Goal: Go to known website: Go to known website

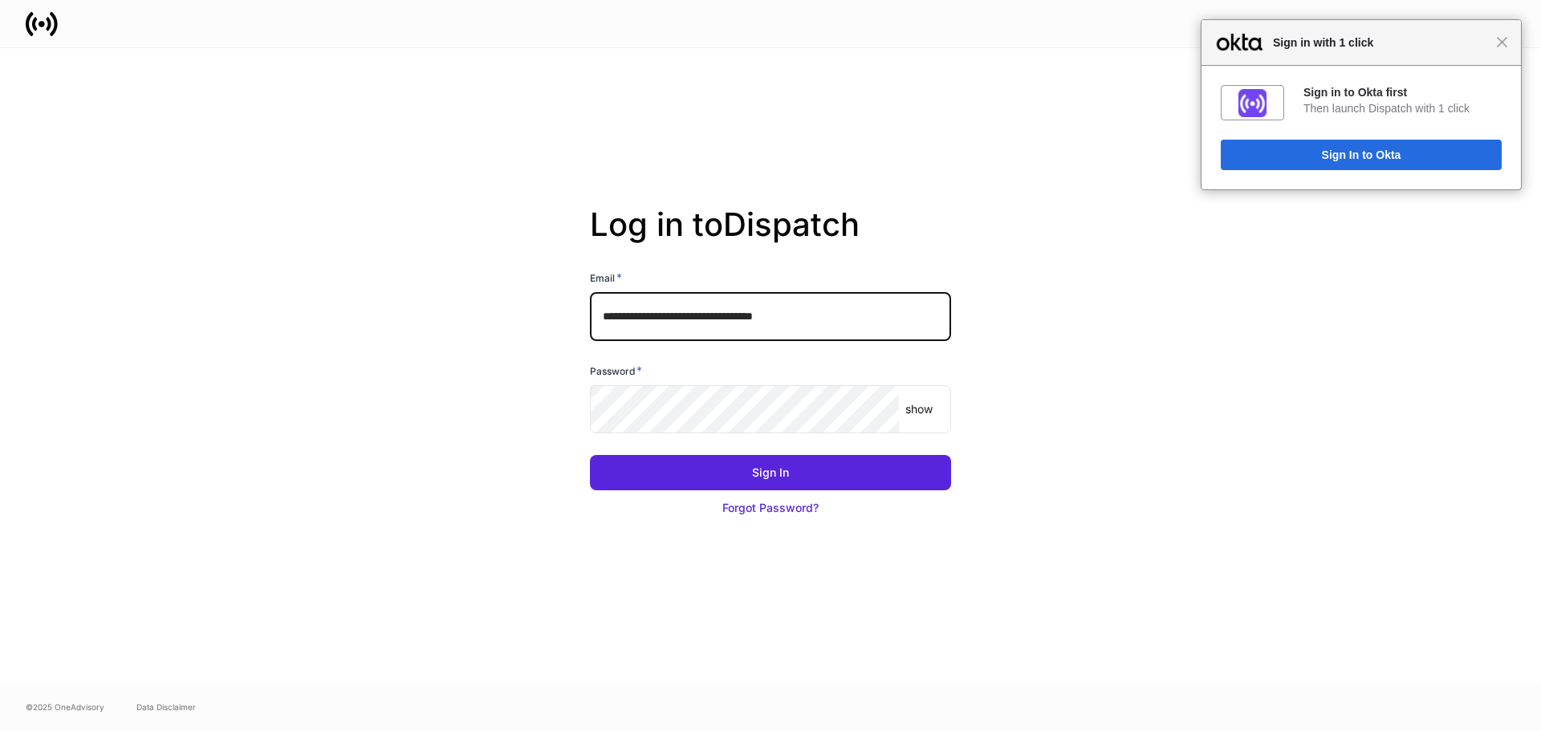
type input "**********"
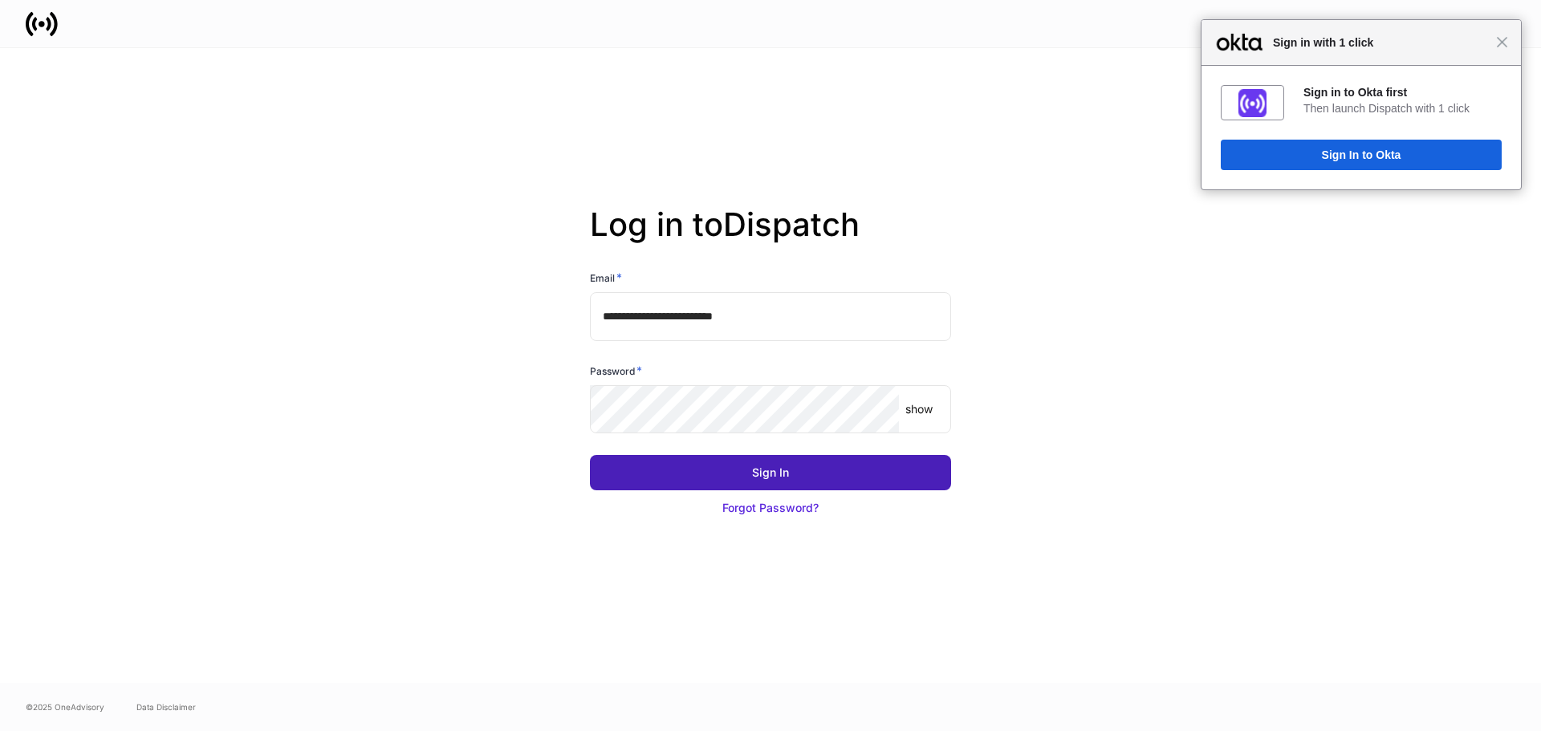
click at [777, 485] on button "Sign In" at bounding box center [770, 472] width 361 height 35
